Goal: Check status

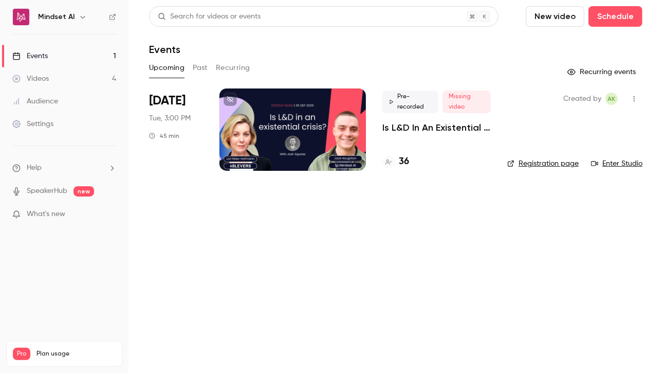
click at [398, 131] on p "Is L&D In An Existential Crisis? | EdTech Talks EP1" at bounding box center [436, 127] width 108 height 12
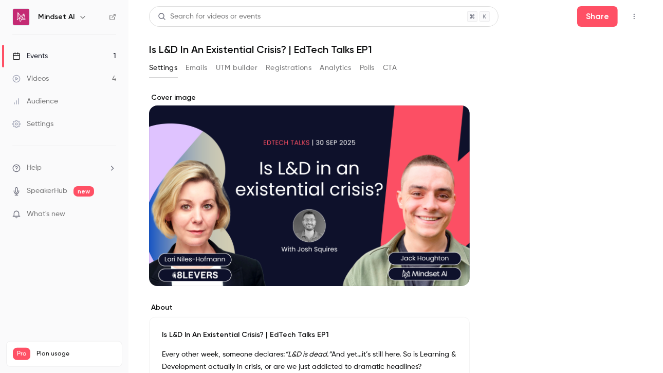
click at [307, 66] on button "Registrations" at bounding box center [289, 68] width 46 height 16
